Goal: Browse casually: Explore the website without a specific task or goal

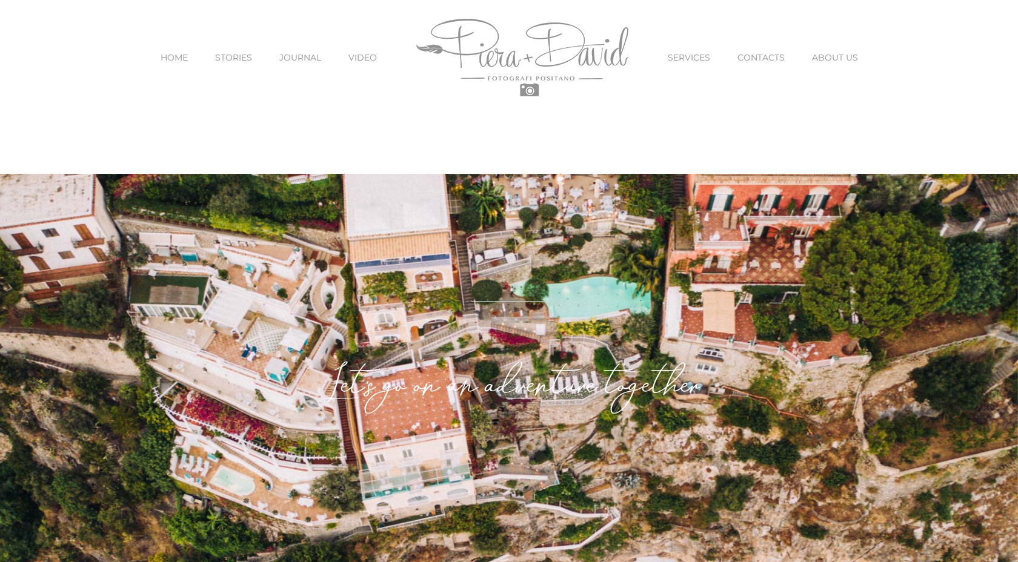
click at [242, 62] on link "STORIES" at bounding box center [233, 57] width 37 height 51
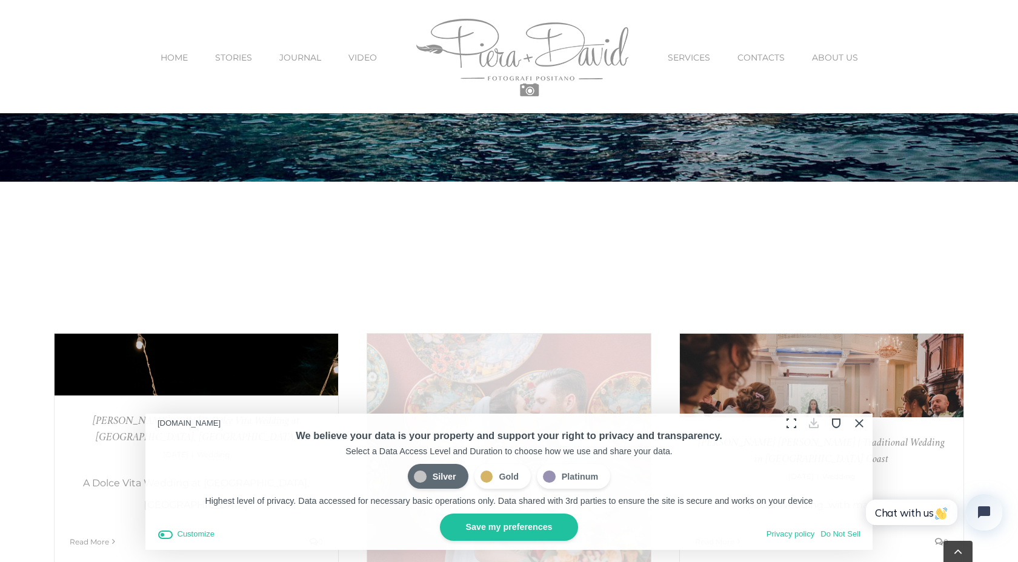
scroll to position [337, 0]
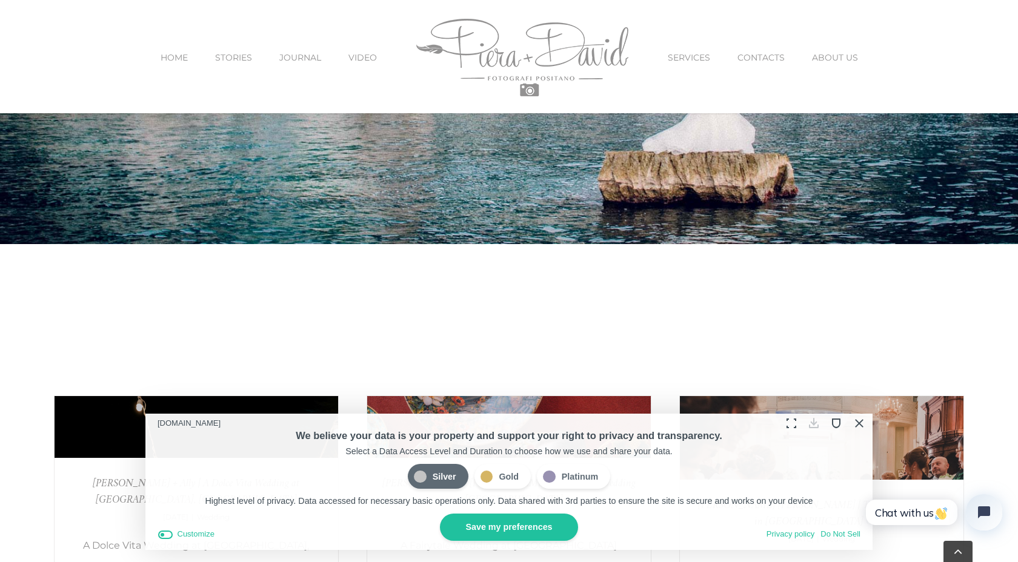
click at [302, 58] on span "JOURNAL" at bounding box center [300, 57] width 42 height 8
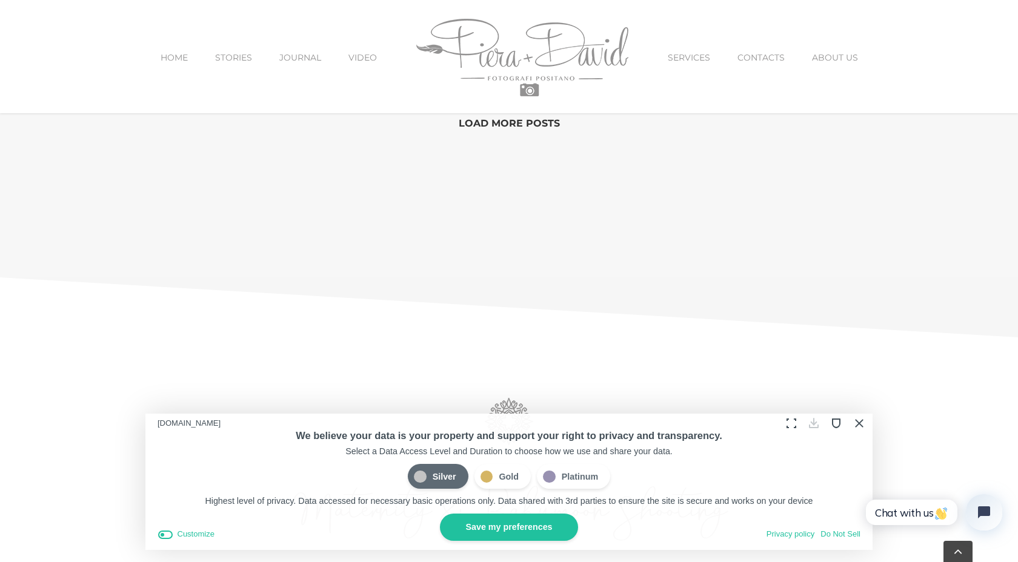
scroll to position [1349, 0]
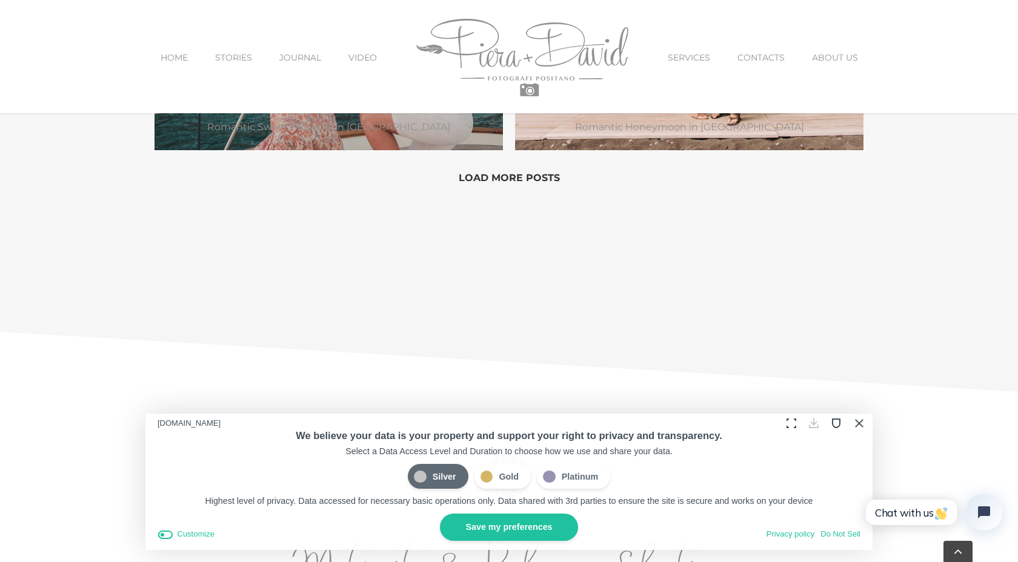
click at [482, 175] on button "Load More Posts" at bounding box center [508, 177] width 709 height 30
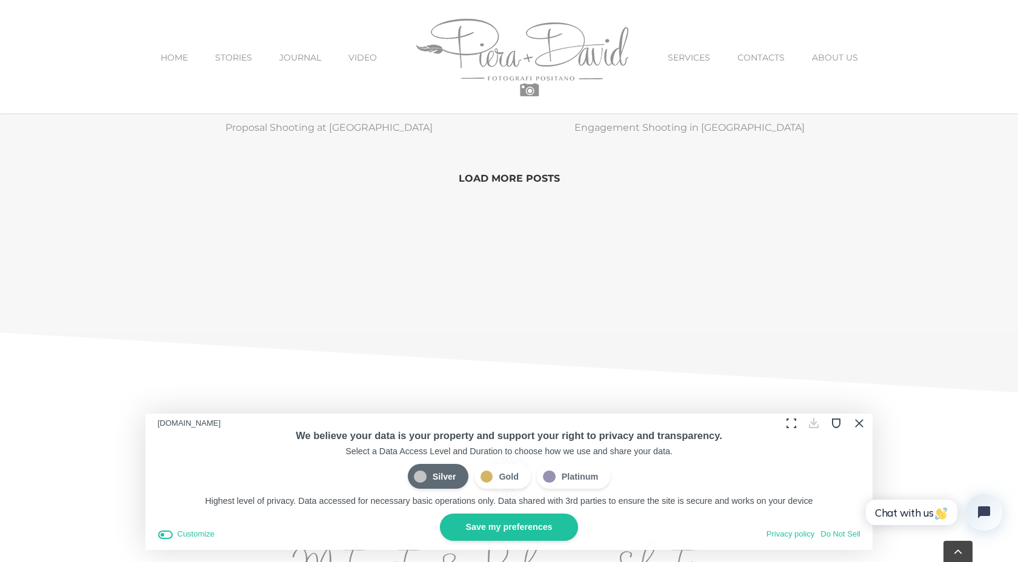
scroll to position [1914, 0]
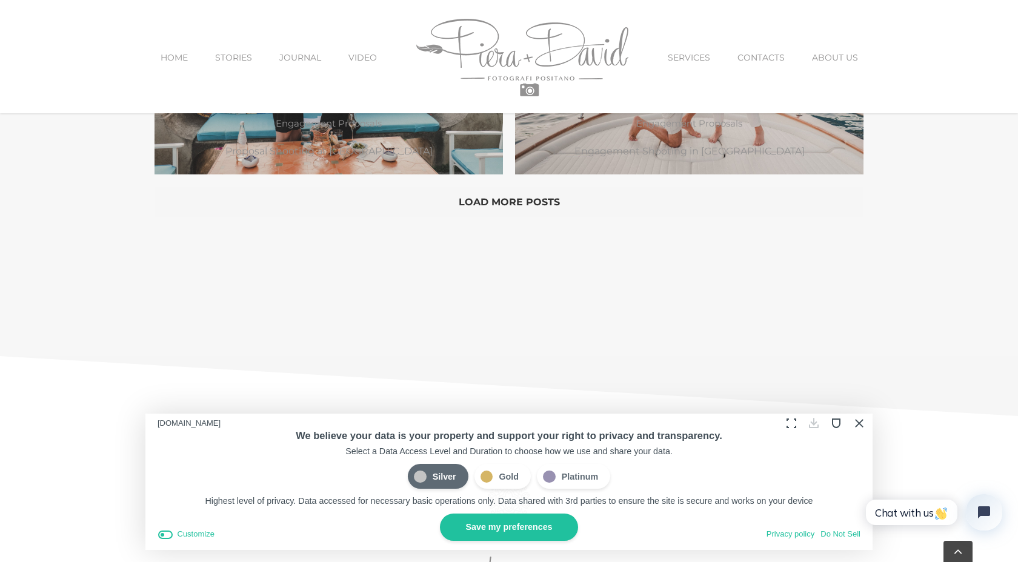
click at [528, 200] on button "Load More Posts" at bounding box center [508, 202] width 709 height 30
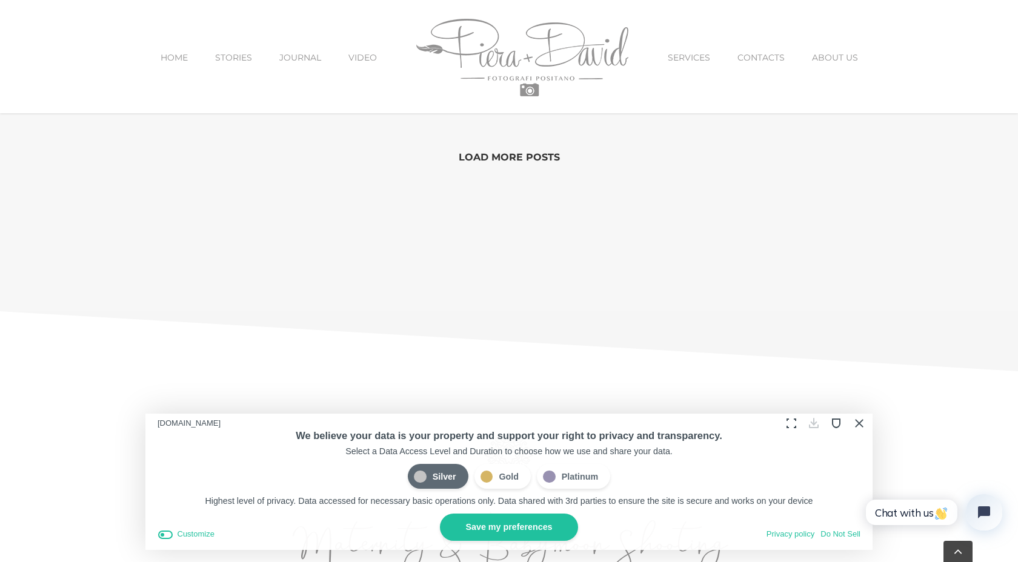
scroll to position [2546, 0]
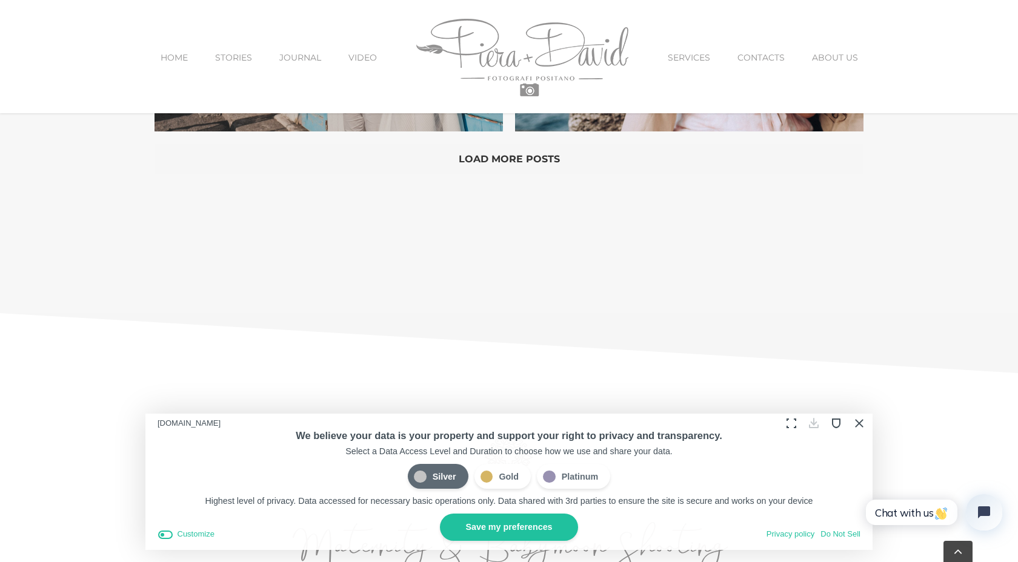
click at [498, 154] on button "Load More Posts" at bounding box center [508, 159] width 709 height 30
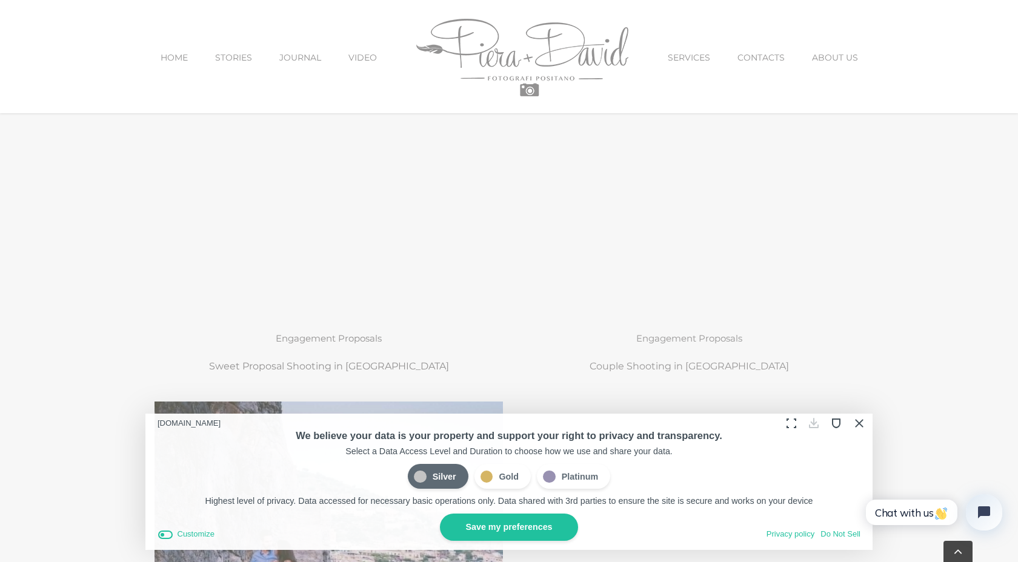
scroll to position [2584, 0]
